Goal: Check status: Verify the current state of an ongoing process or item

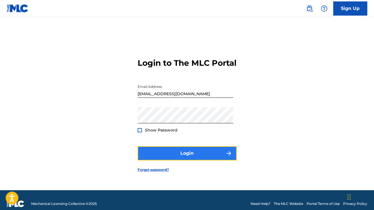
click at [216, 160] on button "Login" at bounding box center [187, 153] width 99 height 14
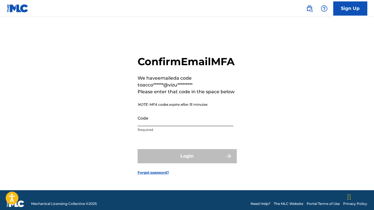
click at [199, 126] on input "Code" at bounding box center [186, 118] width 96 height 16
paste input "209334"
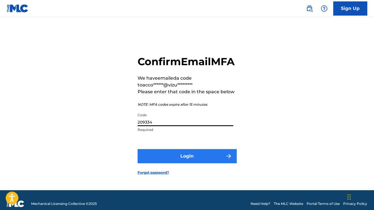
type input "209334"
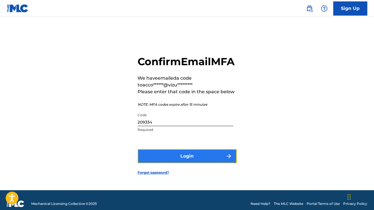
click at [171, 163] on button "Login" at bounding box center [187, 156] width 99 height 14
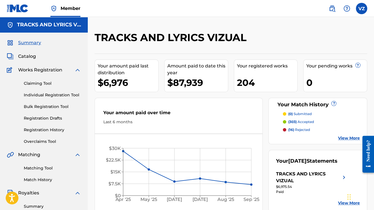
click at [45, 80] on div "Claiming Tool Individual Registration Tool Bulk Registration Tool Registration …" at bounding box center [44, 108] width 74 height 71
click at [57, 128] on link "Registration History" at bounding box center [52, 130] width 57 height 6
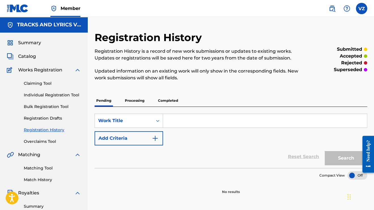
click at [137, 103] on p "Processing" at bounding box center [134, 101] width 23 height 12
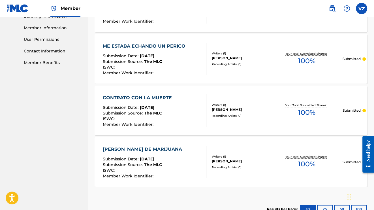
scroll to position [291, 0]
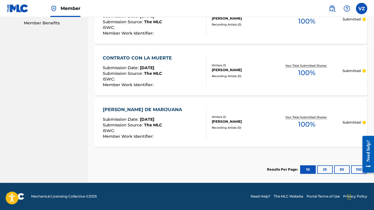
click at [363, 168] on div "Need help?" at bounding box center [369, 153] width 12 height 37
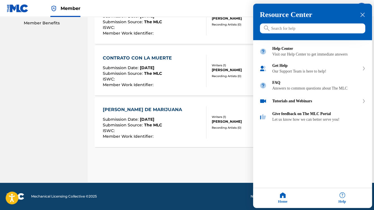
click at [222, 159] on div at bounding box center [187, 105] width 374 height 210
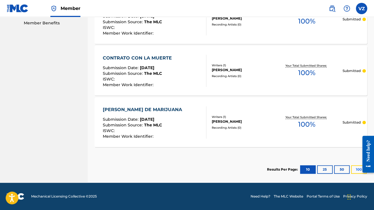
click at [354, 171] on button "100" at bounding box center [359, 169] width 16 height 8
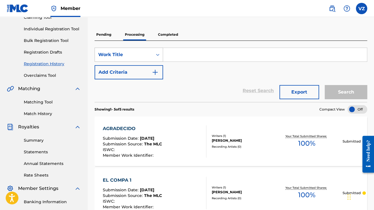
scroll to position [65, 0]
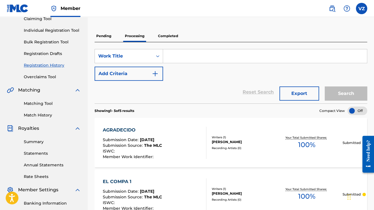
click at [171, 41] on p "Completed" at bounding box center [168, 36] width 24 height 12
